Goal: Task Accomplishment & Management: Manage account settings

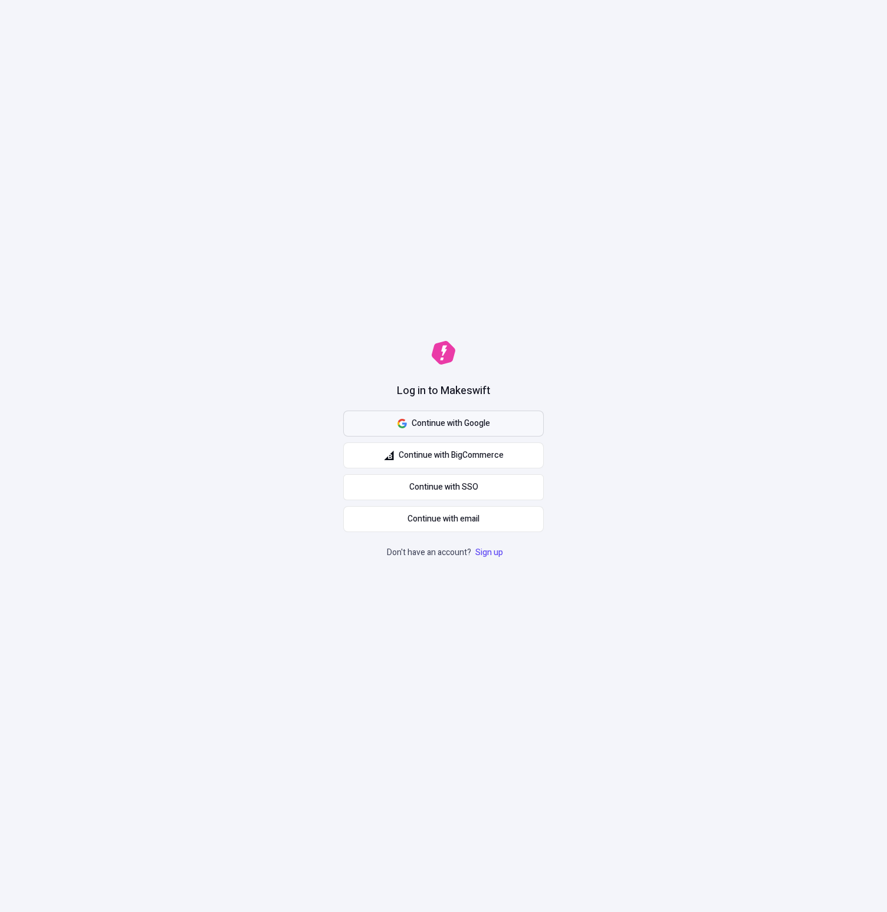
click at [473, 418] on span "Continue with Google" at bounding box center [451, 423] width 78 height 13
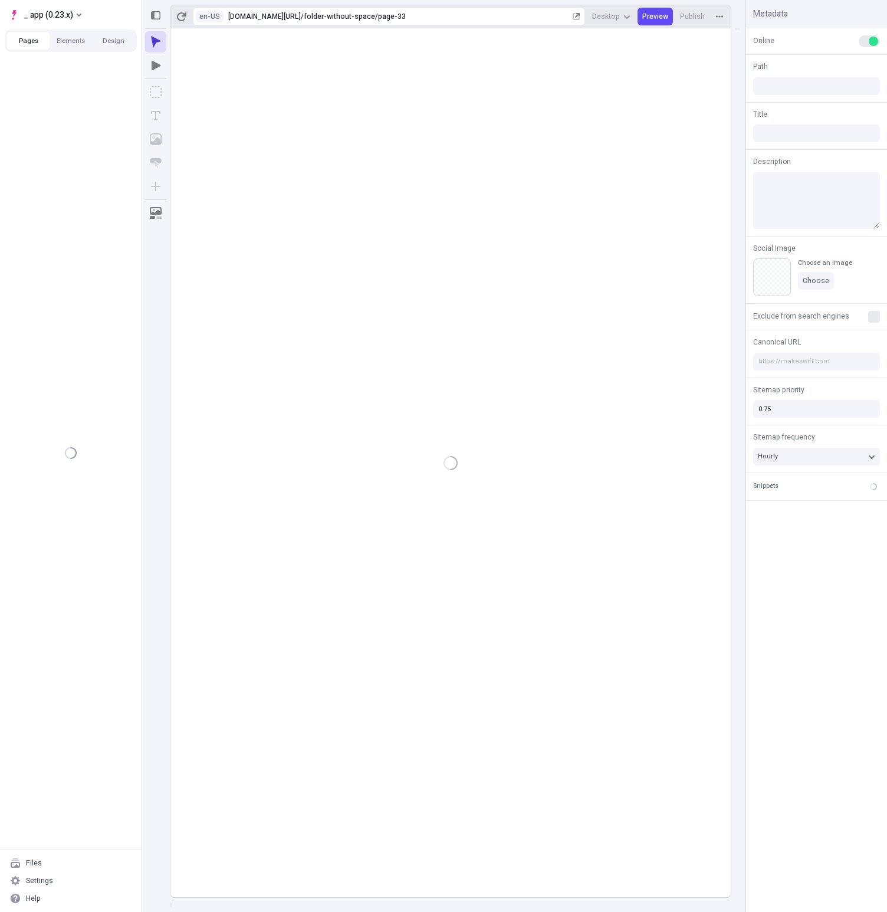
type input "/folder-without-space/page-33"
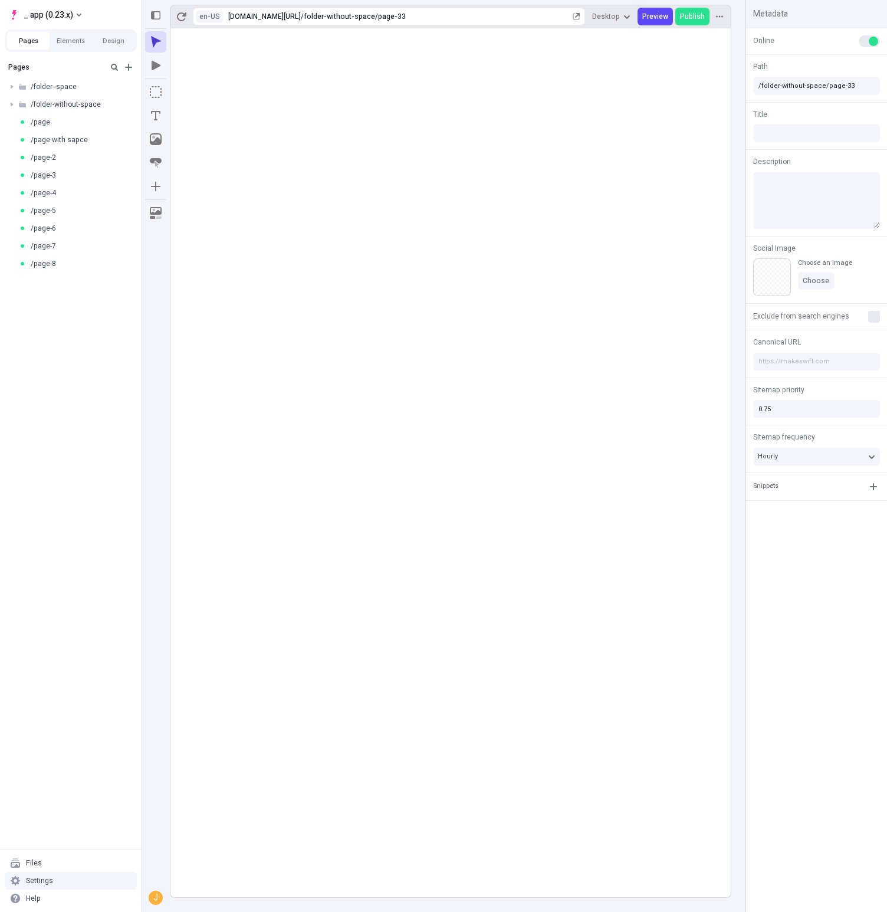
click at [60, 881] on div "Settings" at bounding box center [71, 881] width 132 height 18
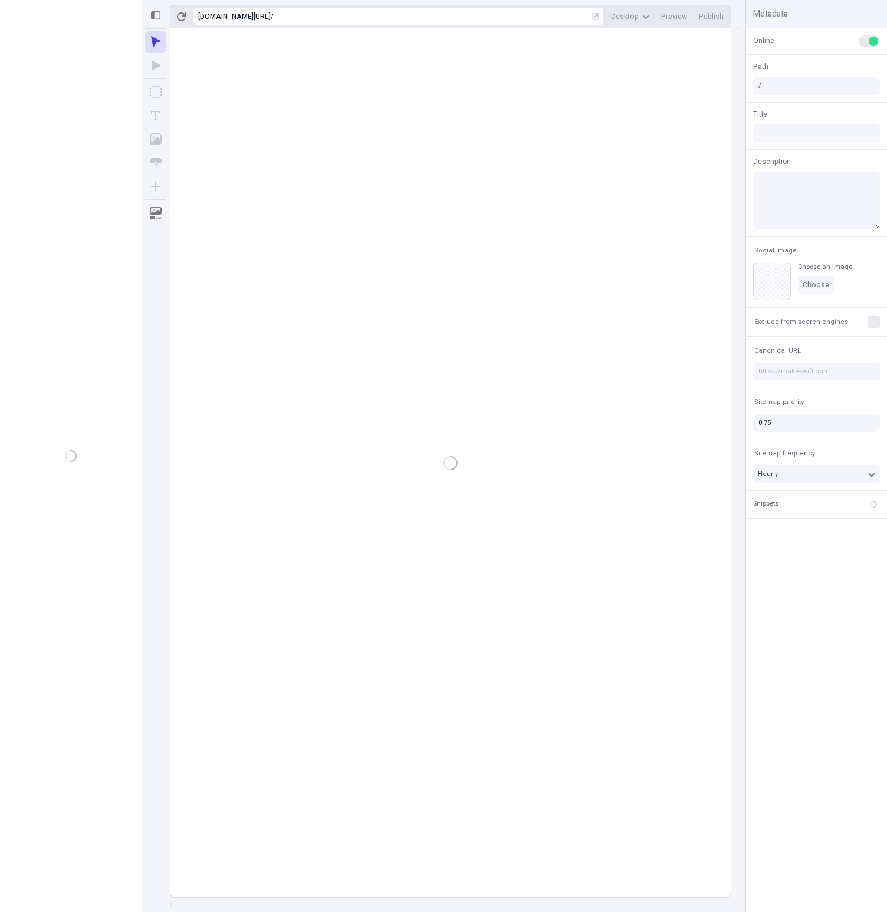
type input "/folder-without-space/page-33"
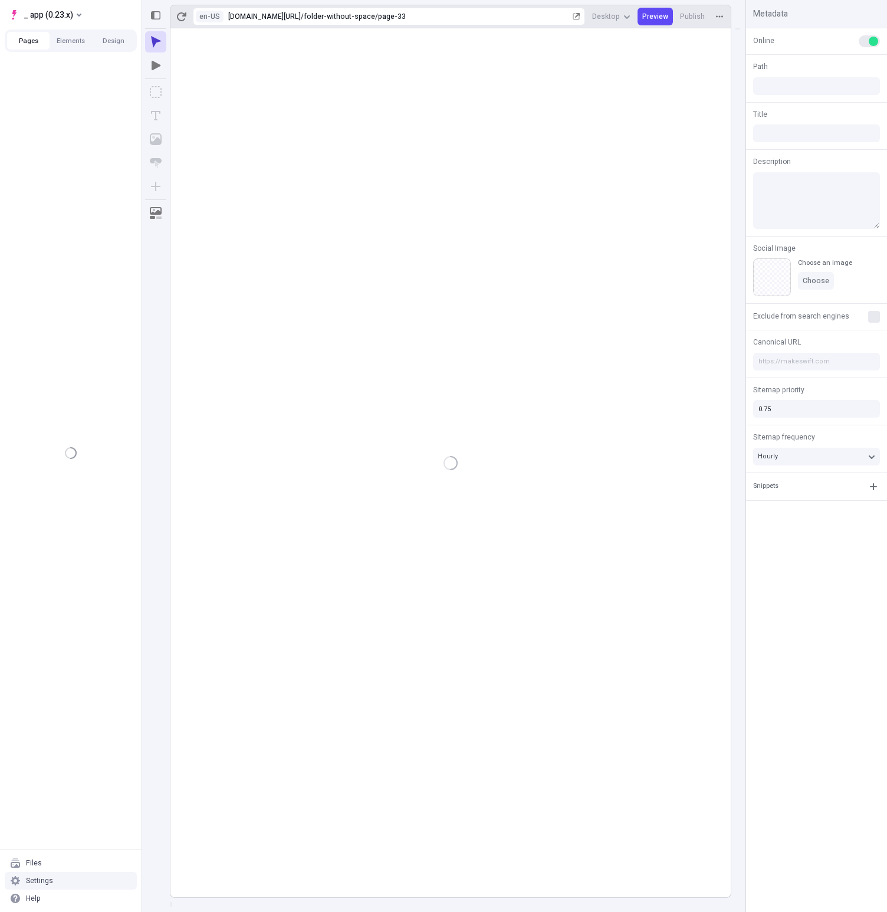
click at [60, 882] on div "Settings" at bounding box center [71, 881] width 132 height 18
type input "/folder-without-space/page-33"
click at [44, 883] on div "Settings" at bounding box center [39, 880] width 27 height 9
